Goal: Transaction & Acquisition: Subscribe to service/newsletter

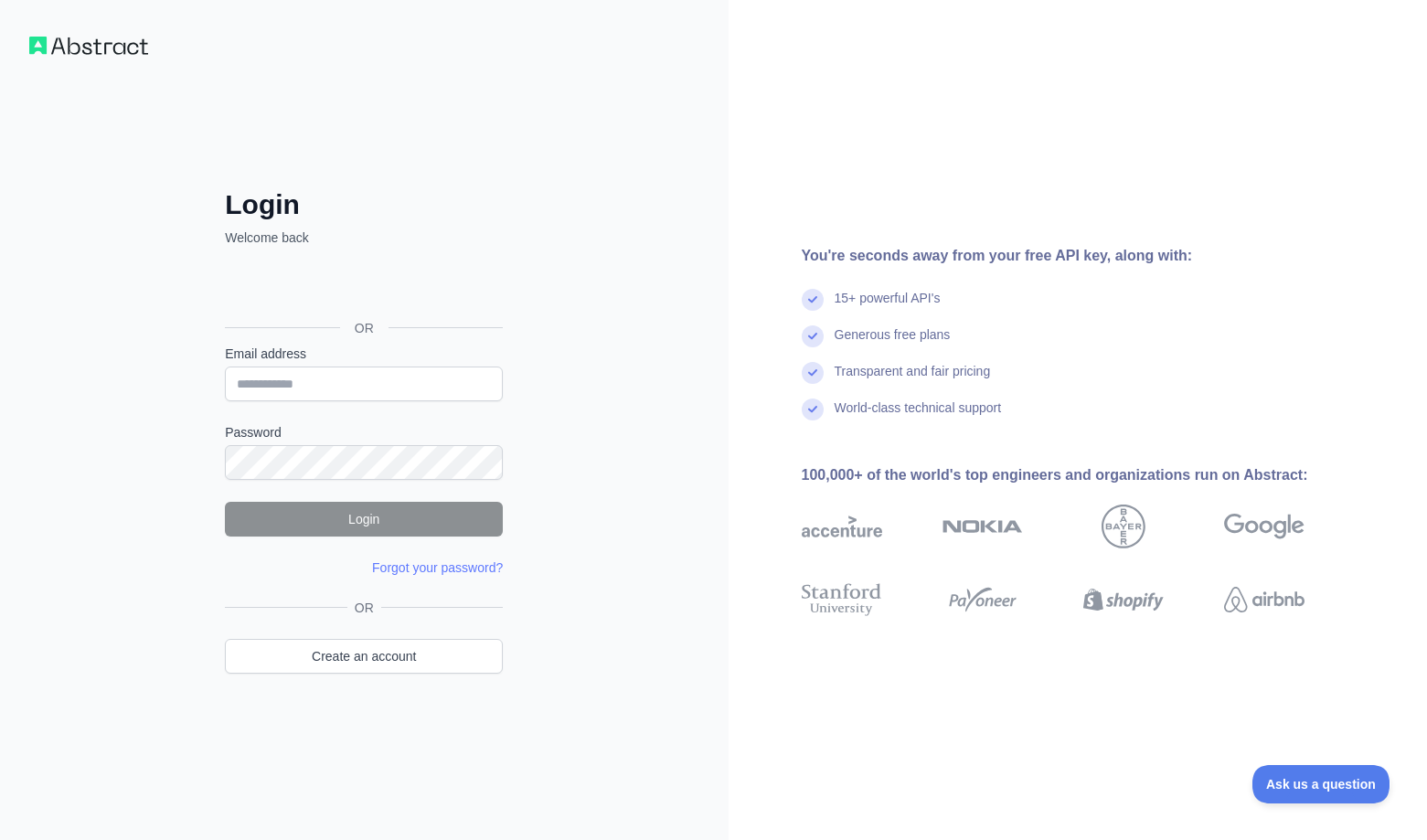
click at [588, 348] on div "Login Welcome back OR Email address Password Login Forgot your password? Please…" at bounding box center [364, 420] width 729 height 840
click at [392, 379] on input "Email address" at bounding box center [364, 384] width 278 height 35
click at [741, 361] on div "You're seconds away from your free API key, along with: 15+ powerful API's Gene…" at bounding box center [1060, 420] width 663 height 351
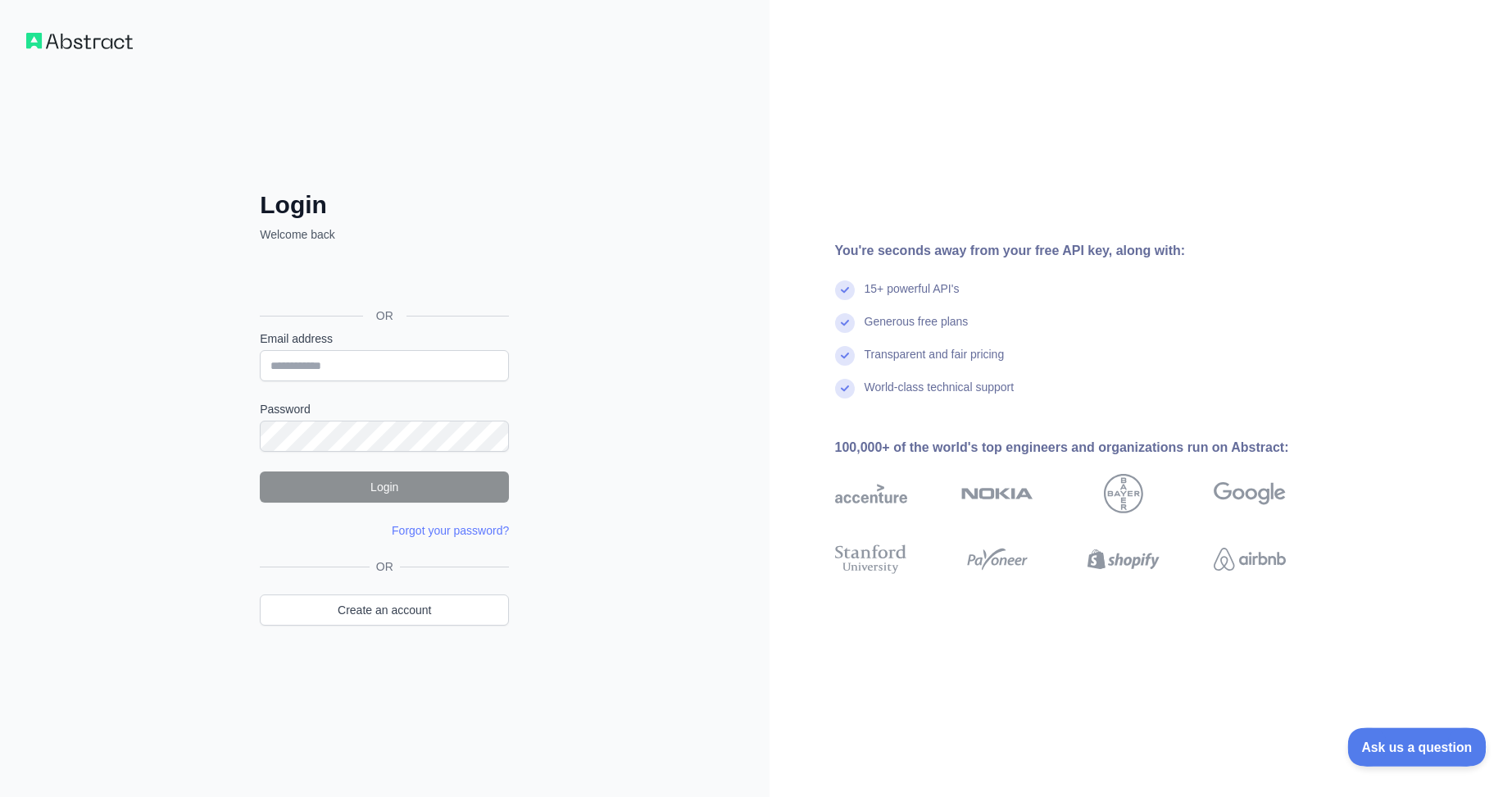
drag, startPoint x: 1372, startPoint y: 745, endPoint x: 1192, endPoint y: 744, distance: 180.0
click at [1279, 744] on html "Ask us a question" at bounding box center [1409, 744] width 124 height 35
click at [678, 321] on div "Login Welcome back OR Email address Password Login Forgot your password? Please…" at bounding box center [385, 398] width 770 height 797
click at [183, 414] on div "Login Welcome back OR Email address Password Login Forgot your password? Please…" at bounding box center [385, 398] width 770 height 797
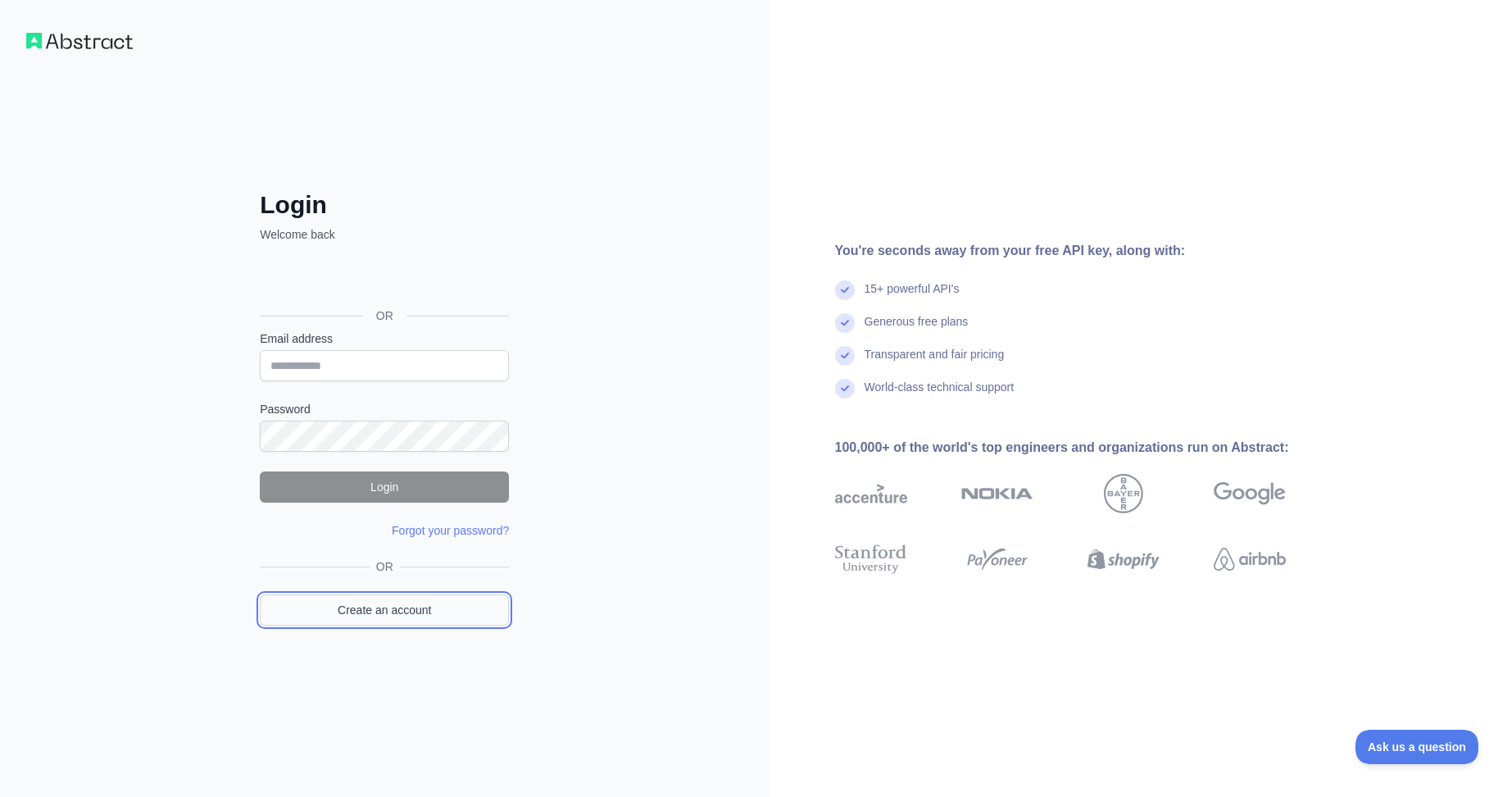
click at [377, 611] on link "Create an account" at bounding box center [385, 610] width 249 height 31
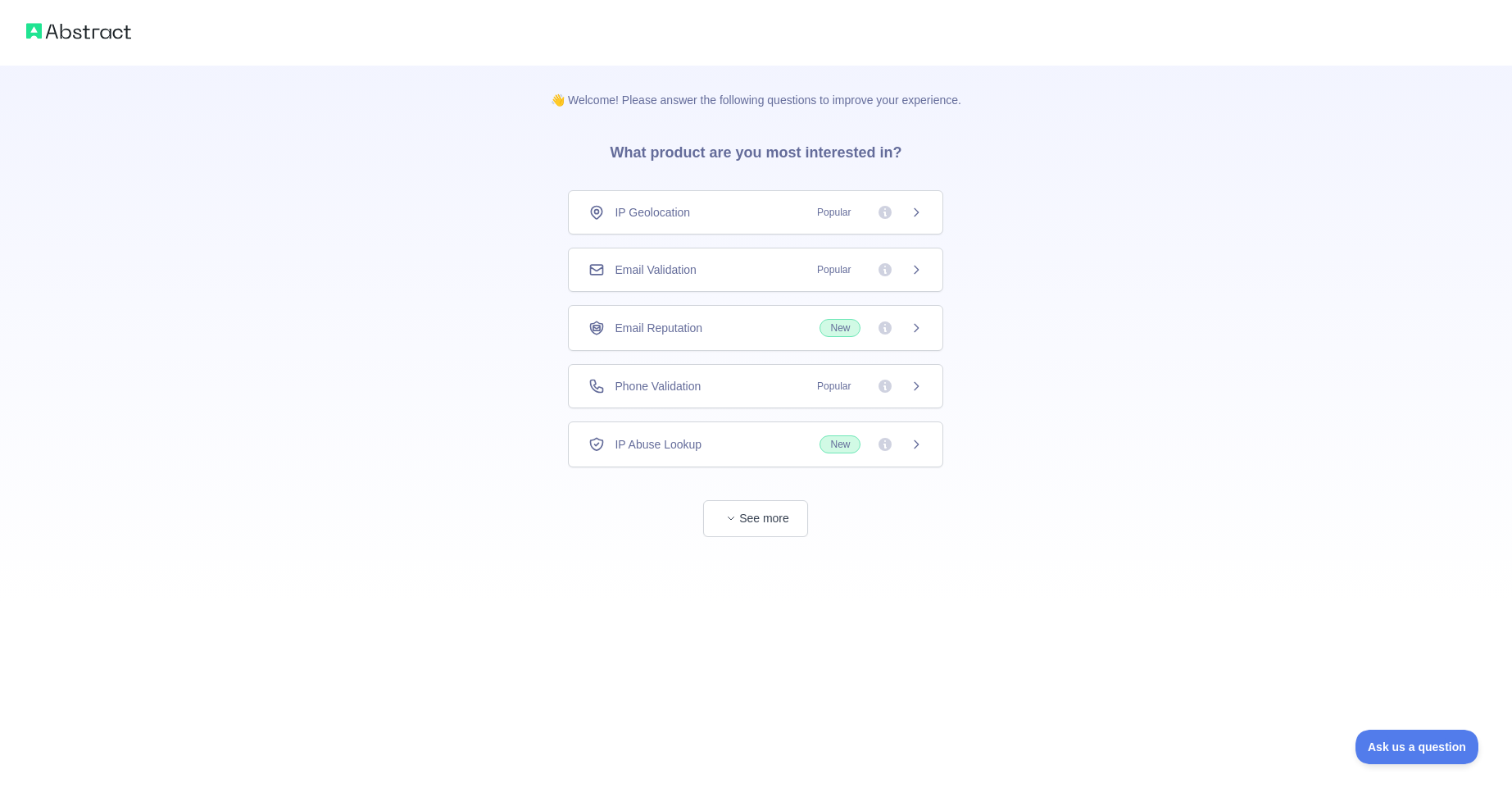
click at [917, 216] on icon at bounding box center [916, 212] width 13 height 13
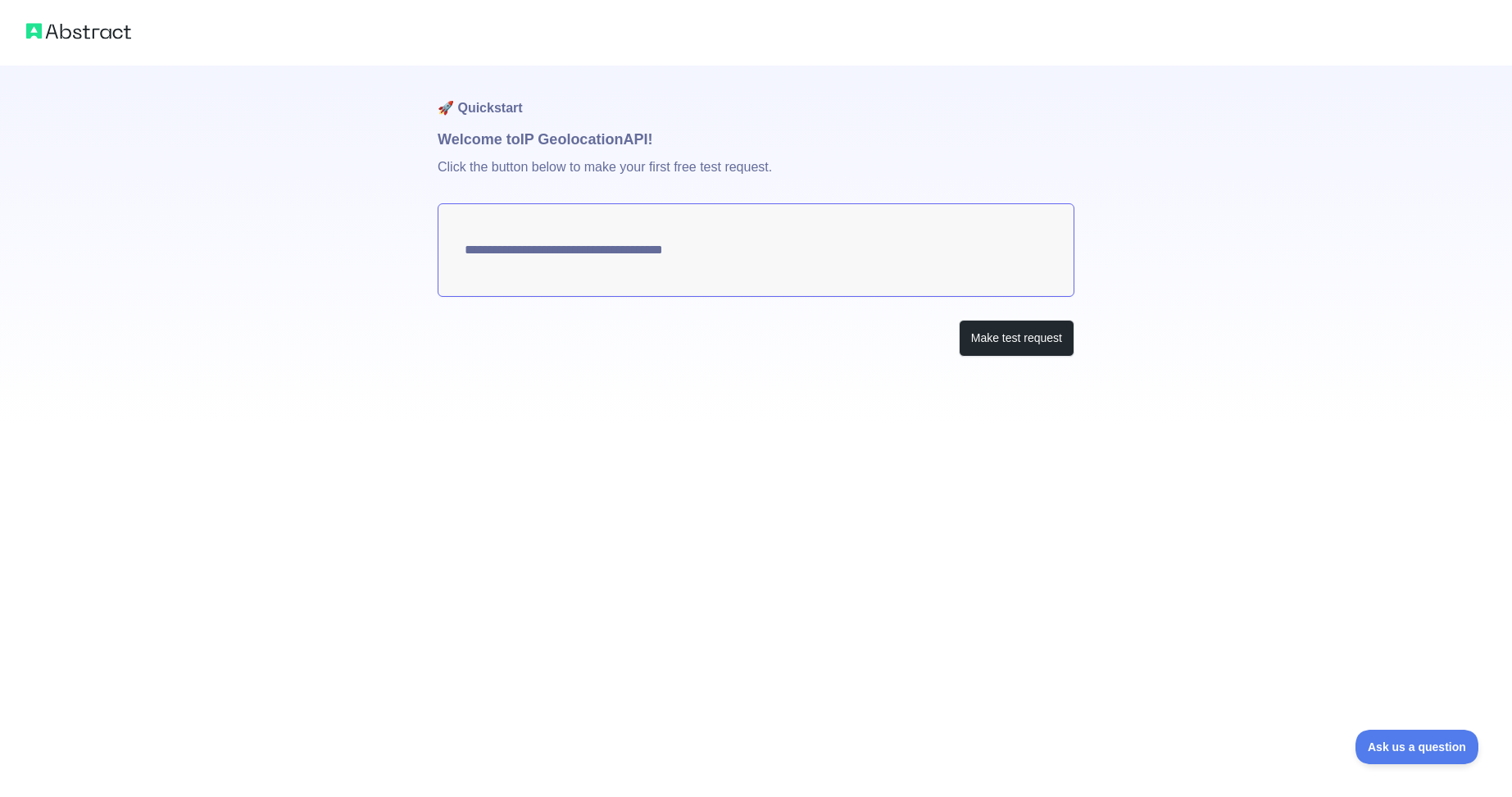
type textarea "**********"
click at [1020, 343] on button "Make test request" at bounding box center [1017, 338] width 115 height 37
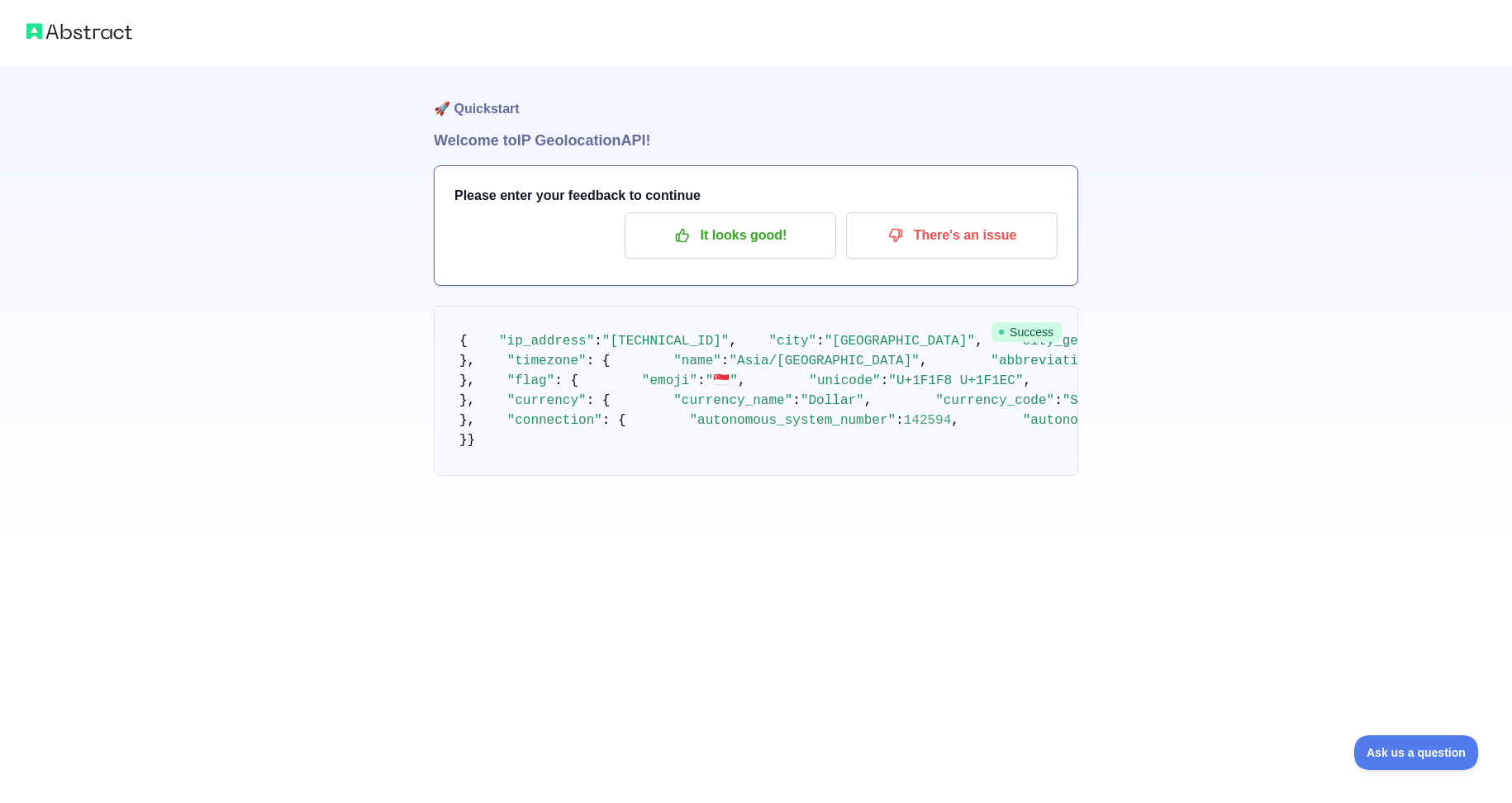
scroll to position [513, 0]
drag, startPoint x: 1386, startPoint y: 745, endPoint x: 1348, endPoint y: 765, distance: 42.9
click at [1289, 759] on html "Ask us a question" at bounding box center [1408, 750] width 125 height 35
click at [819, 237] on p "It looks good!" at bounding box center [730, 235] width 187 height 28
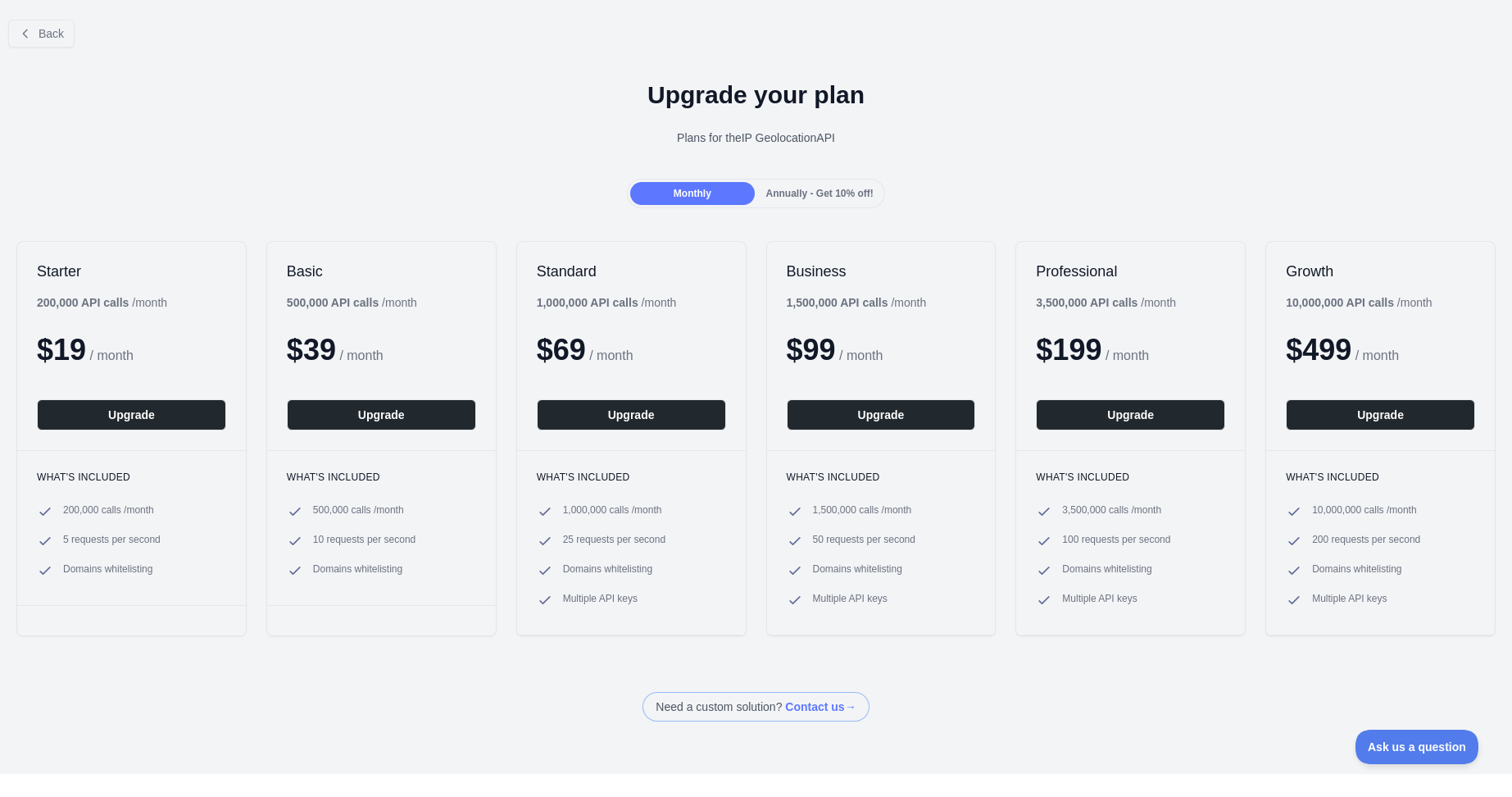
click at [821, 190] on span "Annually - Get 10% off!" at bounding box center [820, 193] width 108 height 12
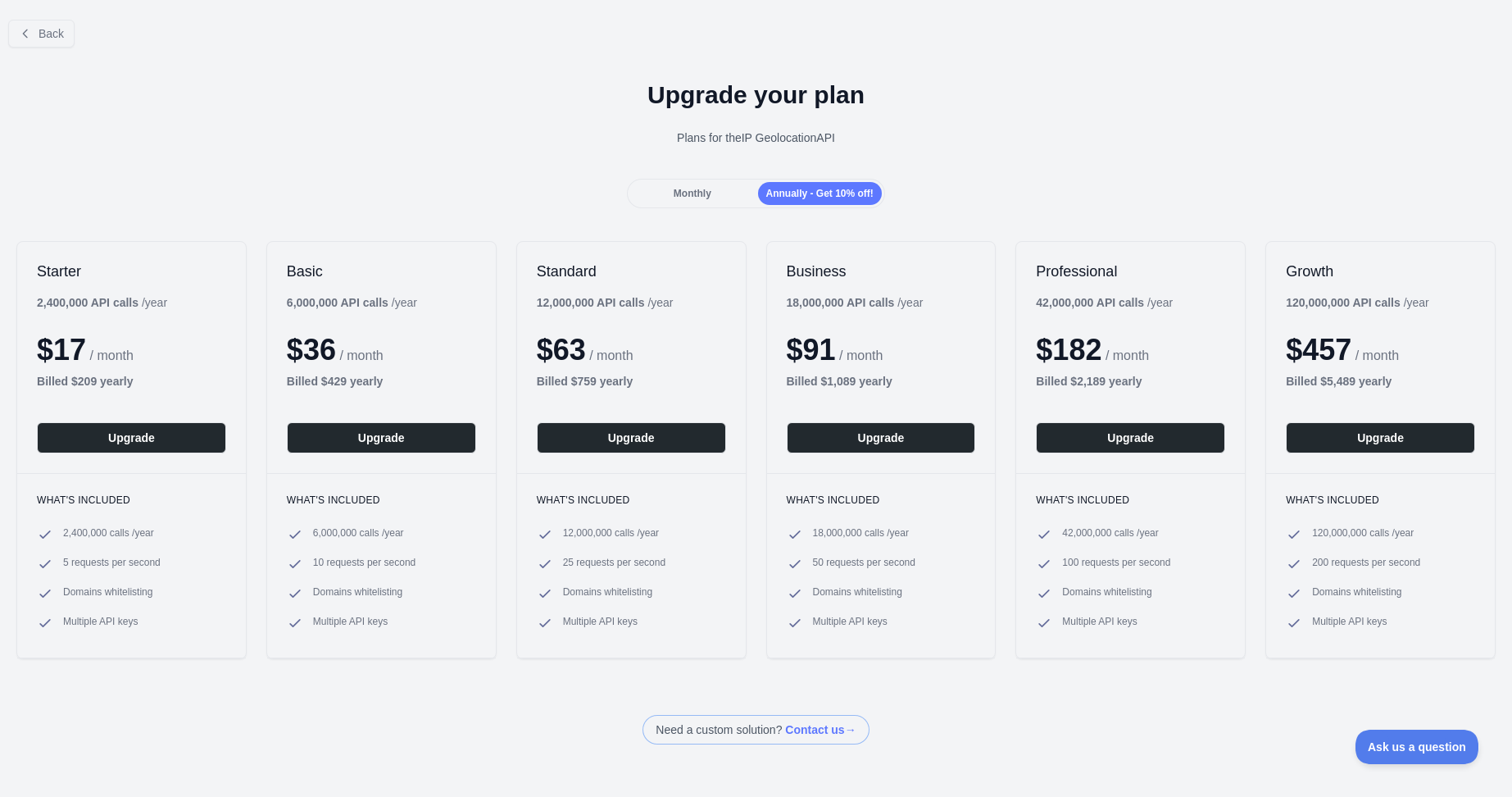
click at [720, 198] on div "Monthly" at bounding box center [692, 193] width 124 height 23
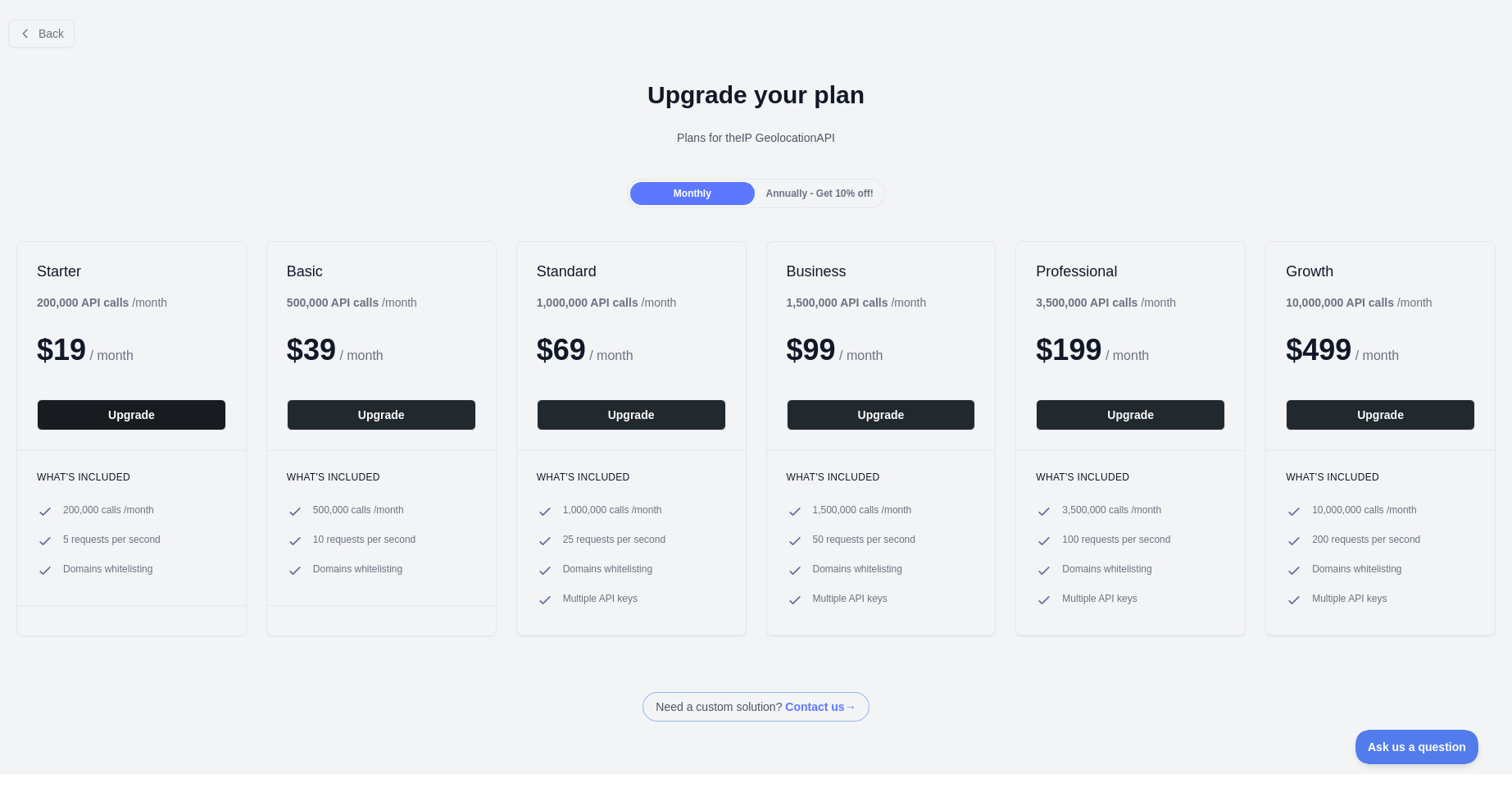
click at [182, 420] on button "Upgrade" at bounding box center [131, 415] width 189 height 31
click at [125, 415] on button "Upgrade" at bounding box center [131, 415] width 189 height 31
